Goal: Navigation & Orientation: Find specific page/section

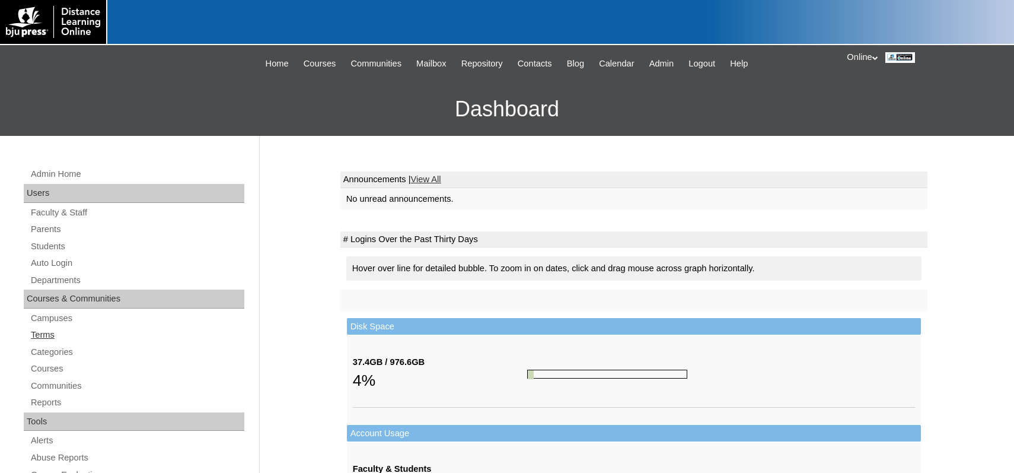
click at [46, 337] on link "Terms" at bounding box center [137, 334] width 215 height 15
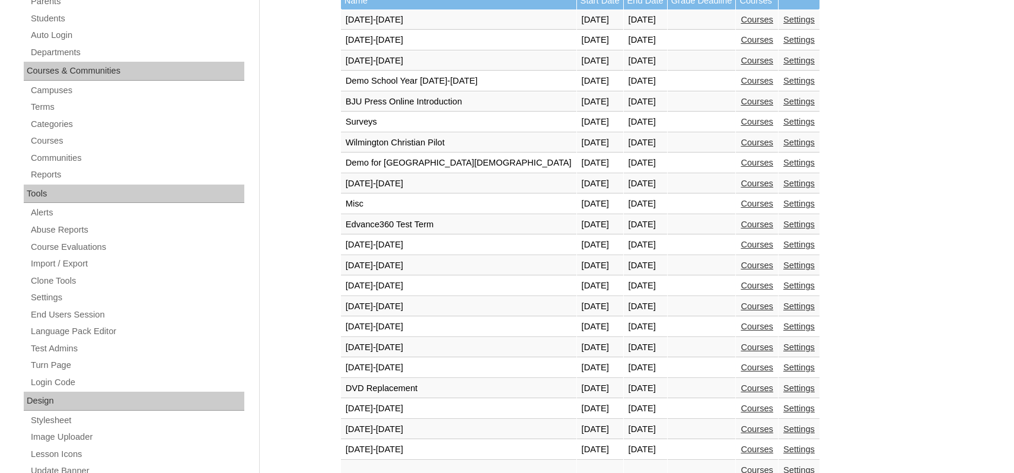
scroll to position [356, 0]
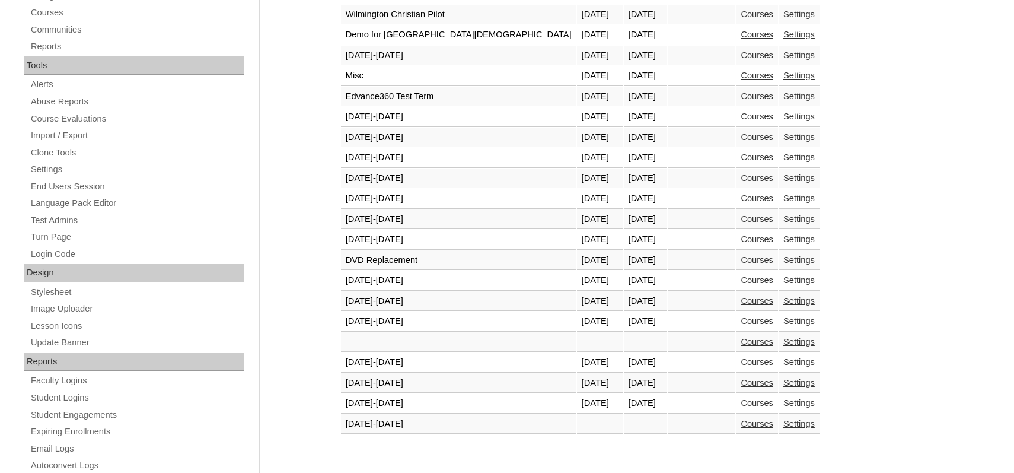
click at [741, 407] on link "Courses" at bounding box center [757, 402] width 33 height 9
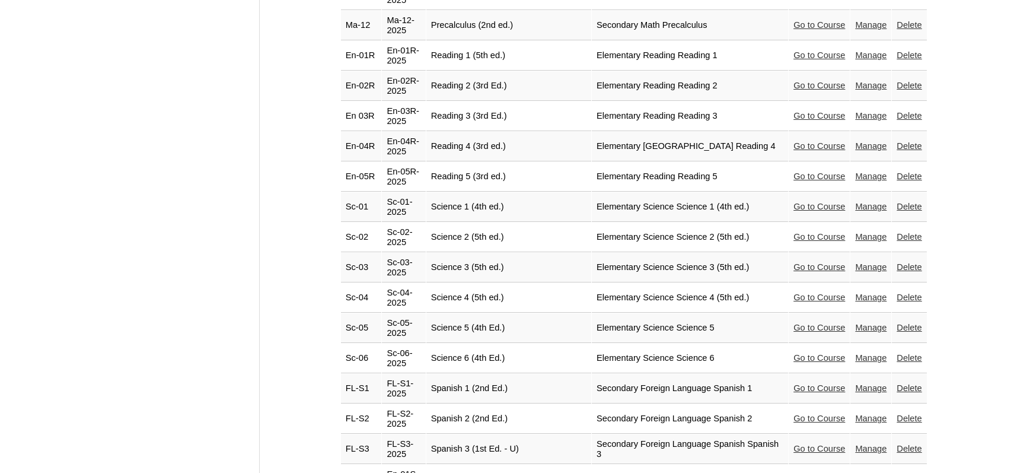
scroll to position [2640, 0]
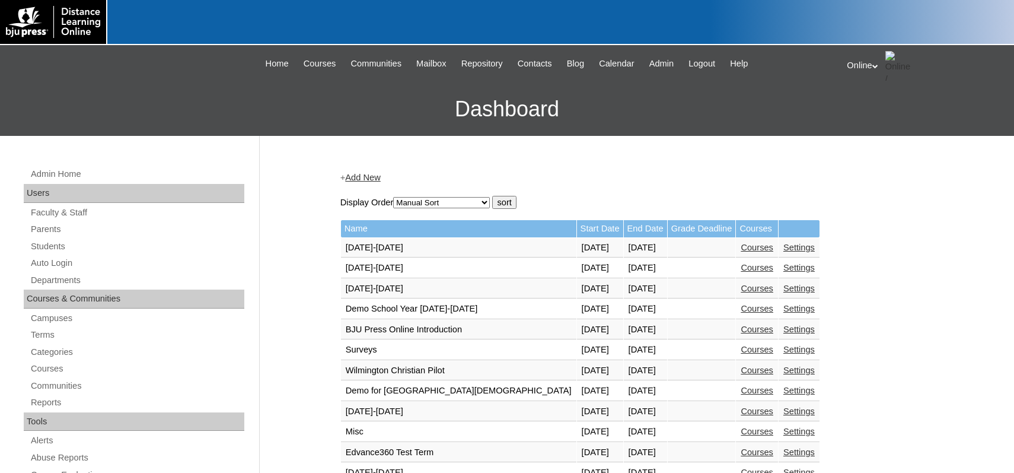
scroll to position [354, 0]
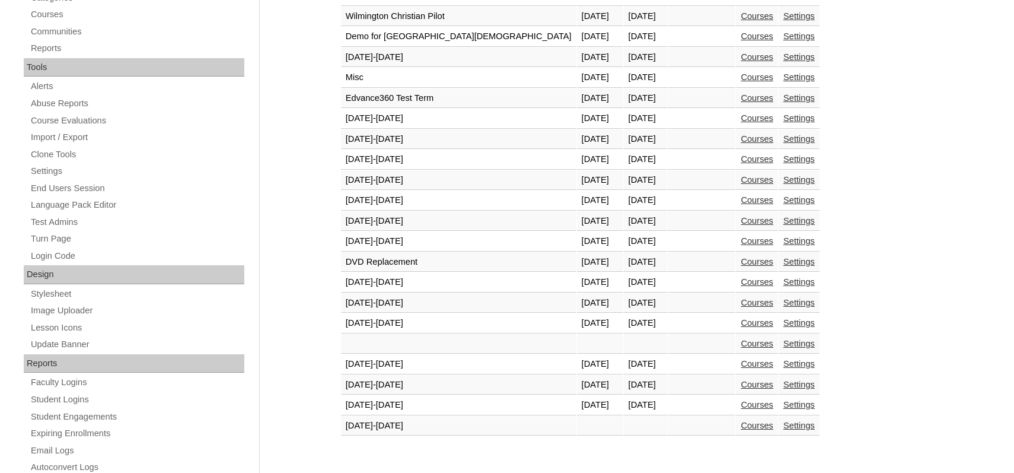
click at [741, 409] on link "Courses" at bounding box center [757, 404] width 33 height 9
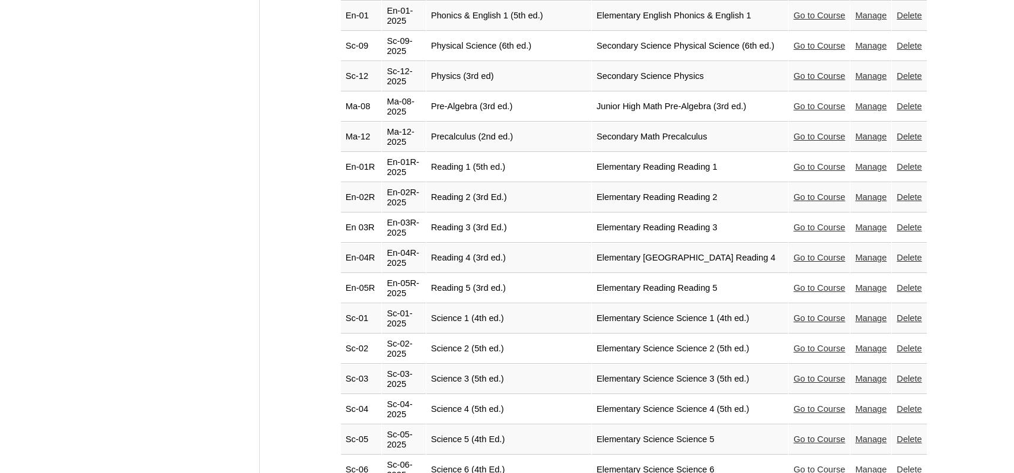
scroll to position [2640, 0]
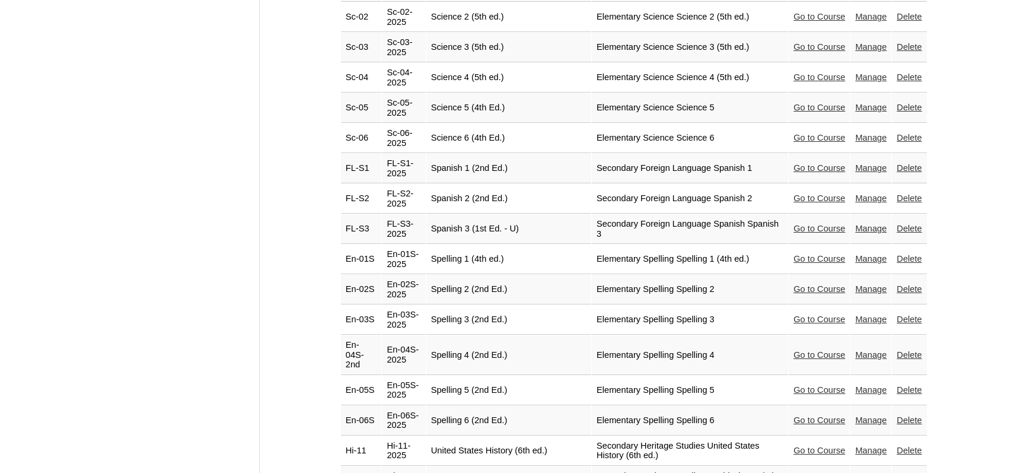
click at [794, 445] on link "Go to Course" at bounding box center [820, 449] width 52 height 9
